Goal: Find specific page/section: Find specific page/section

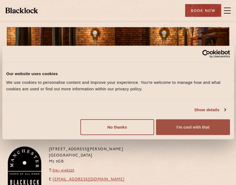
click at [188, 127] on button "I'm cool with that" at bounding box center [193, 127] width 74 height 16
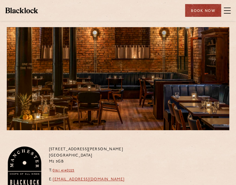
click at [229, 10] on span at bounding box center [227, 10] width 7 height 1
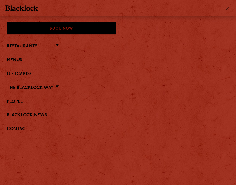
click at [21, 59] on link "Menus" at bounding box center [118, 60] width 223 height 5
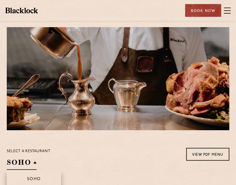
click at [15, 162] on h2 "SOHO" at bounding box center [22, 164] width 30 height 12
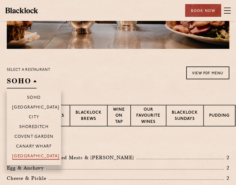
click at [36, 154] on p "[GEOGRAPHIC_DATA]" at bounding box center [35, 156] width 47 height 5
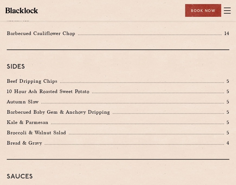
scroll to position [922, 0]
